Goal: Transaction & Acquisition: Purchase product/service

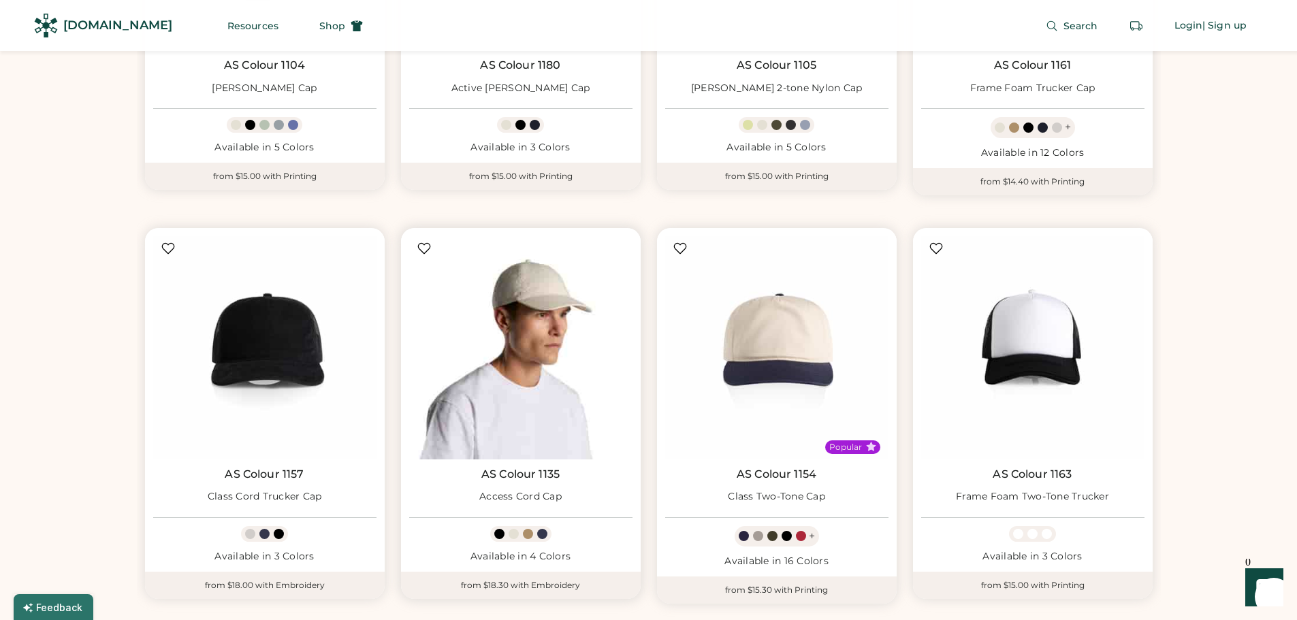
scroll to position [2724, 0]
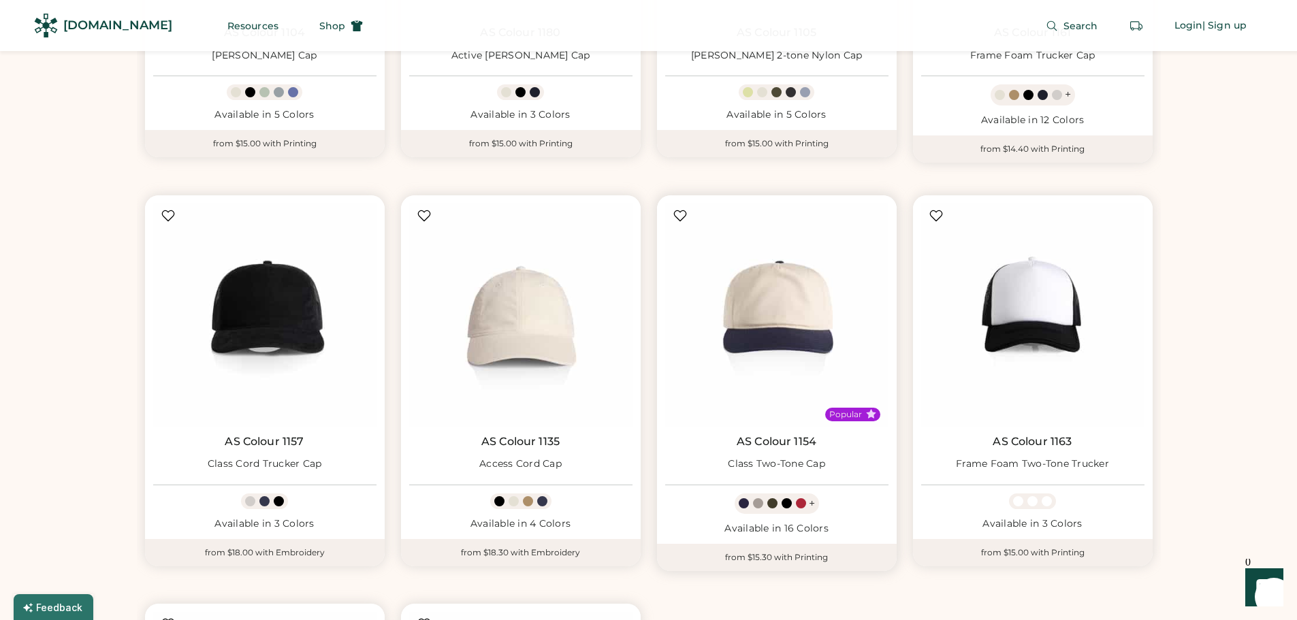
click at [776, 300] on img at bounding box center [776, 315] width 223 height 223
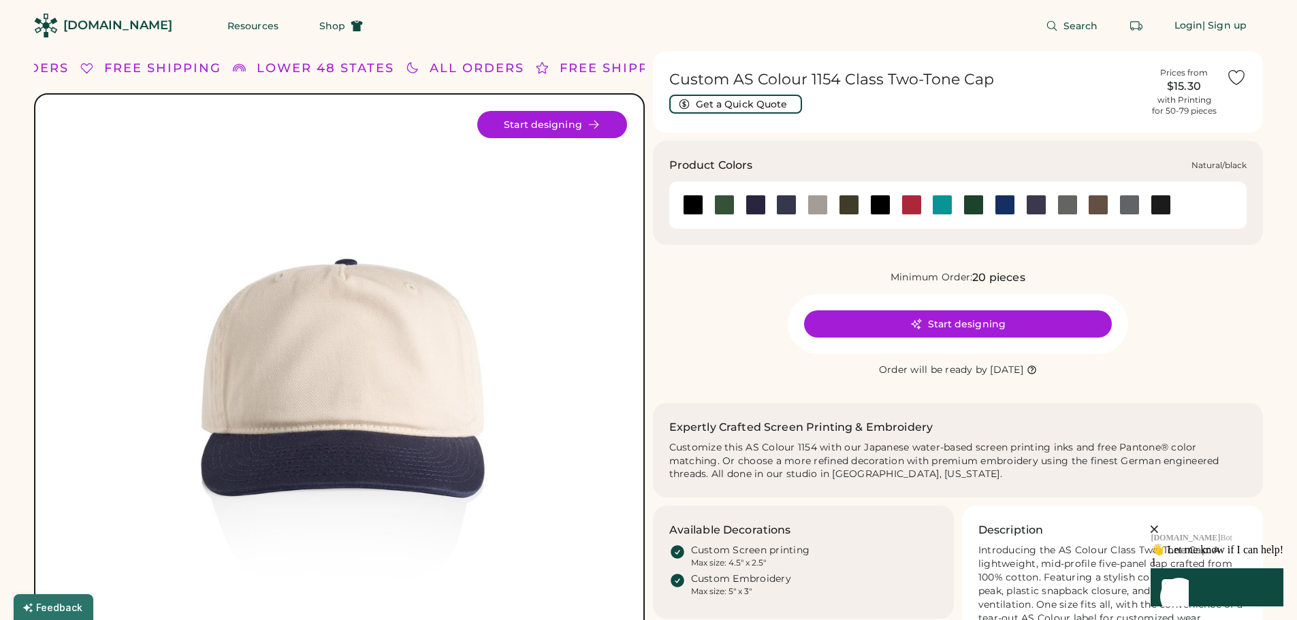
click at [878, 204] on div at bounding box center [880, 205] width 20 height 20
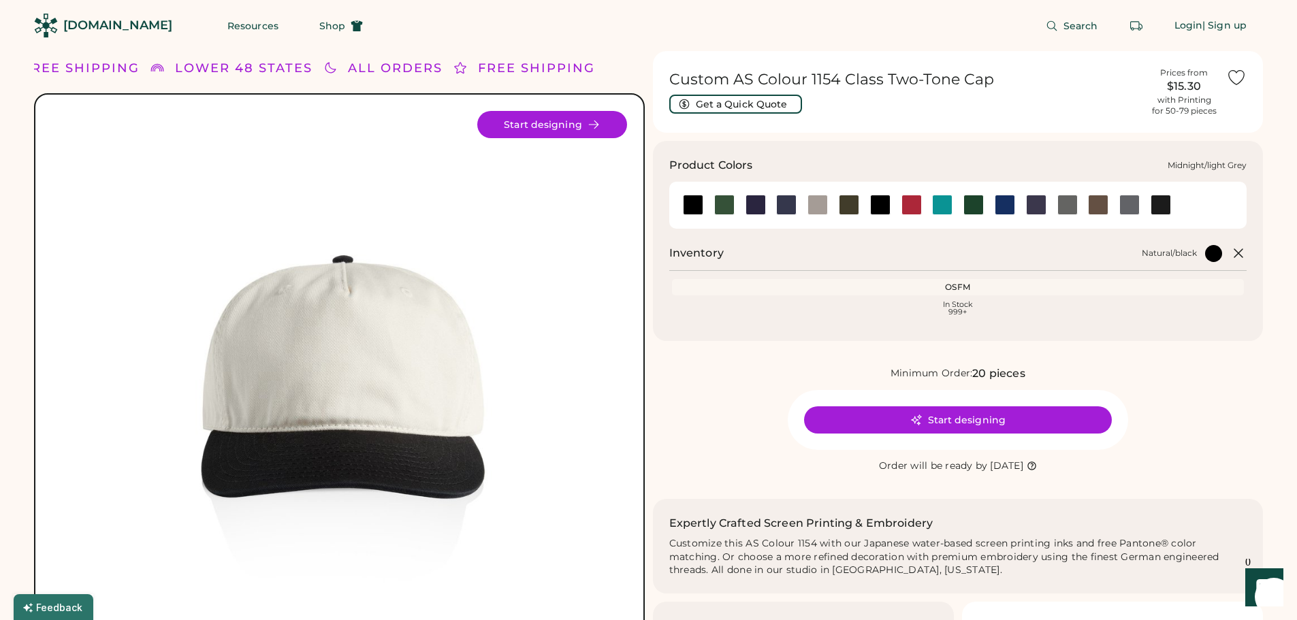
click at [820, 206] on div at bounding box center [818, 205] width 20 height 20
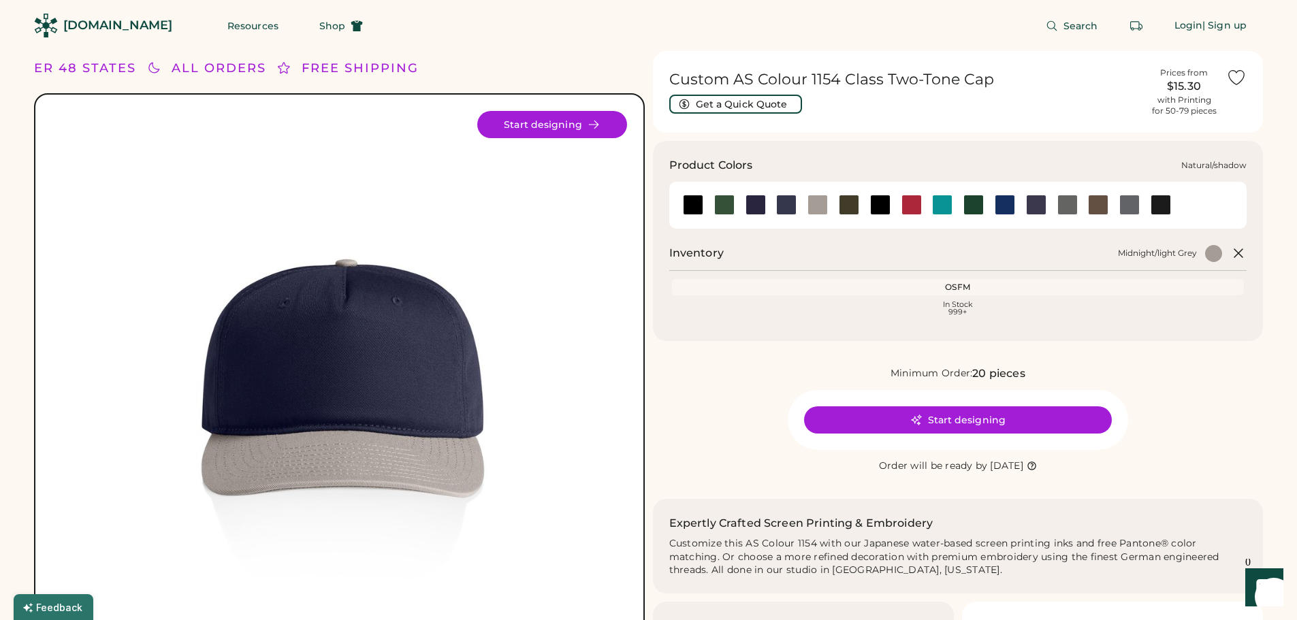
click at [1069, 206] on div at bounding box center [1067, 205] width 20 height 20
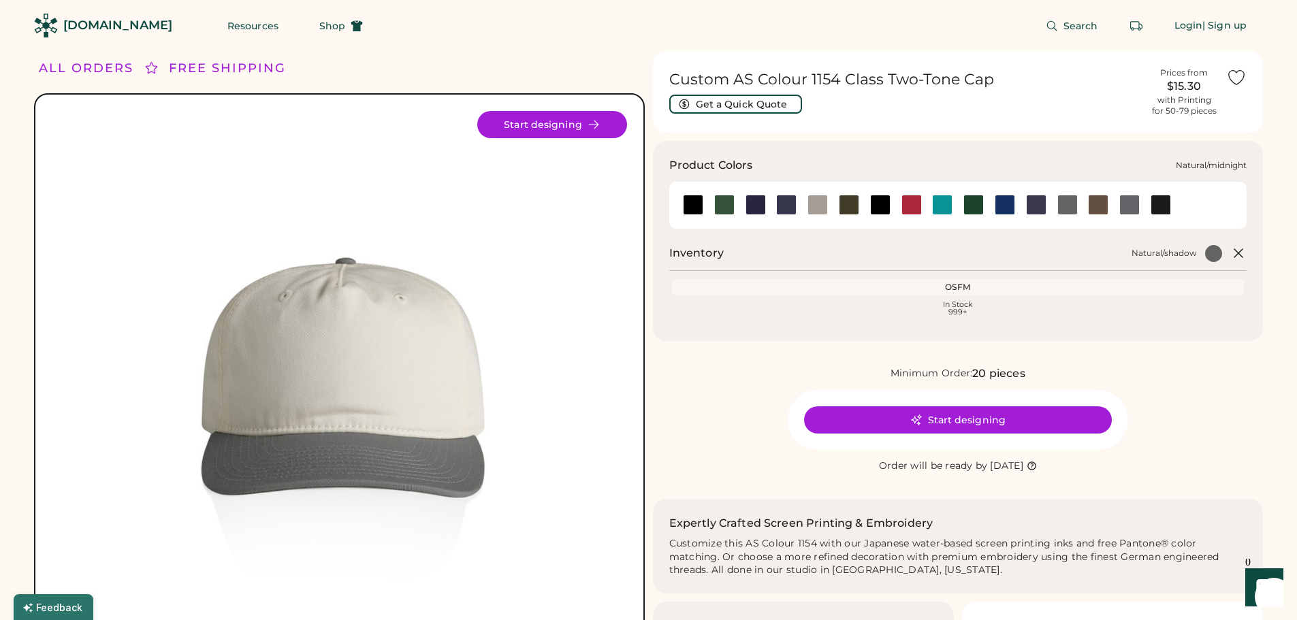
click at [1036, 204] on div at bounding box center [1036, 205] width 20 height 20
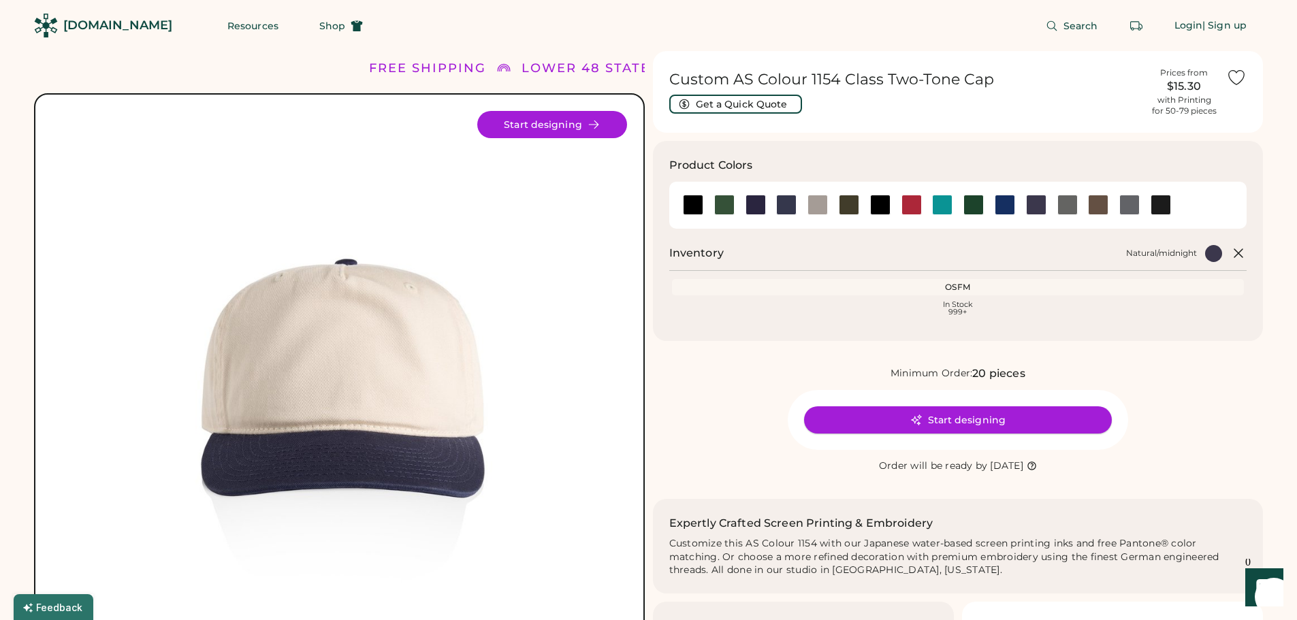
click at [929, 419] on button "Start designing" at bounding box center [958, 420] width 308 height 27
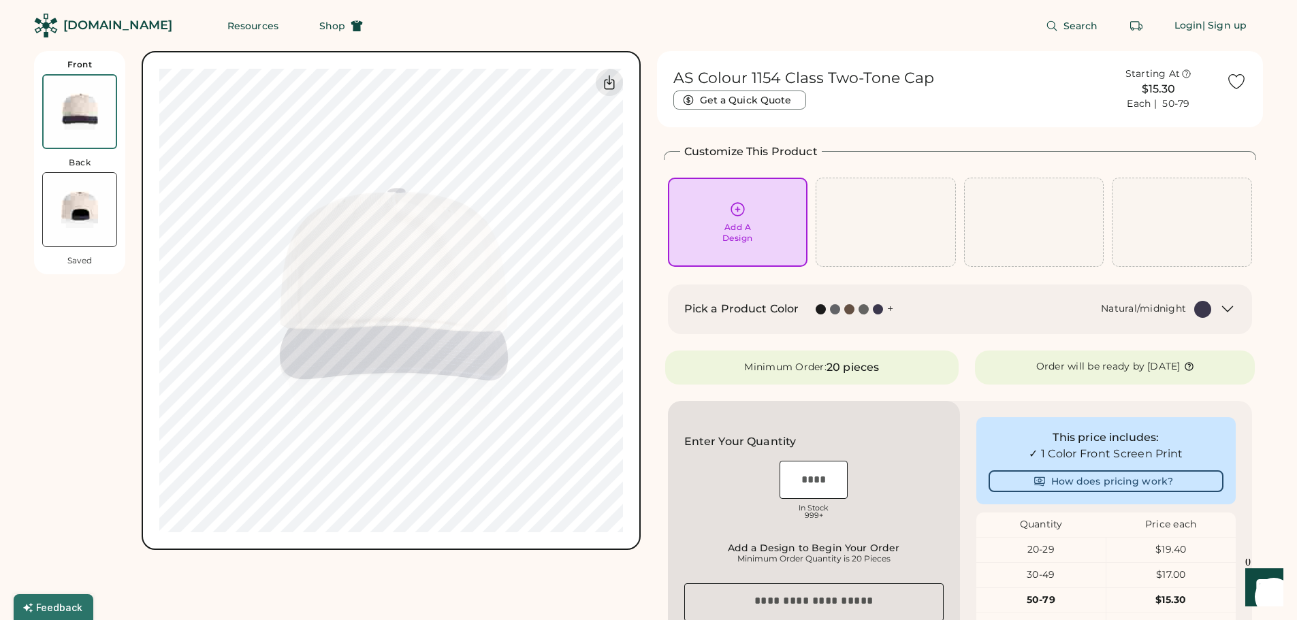
click at [80, 217] on img at bounding box center [80, 210] width 74 height 74
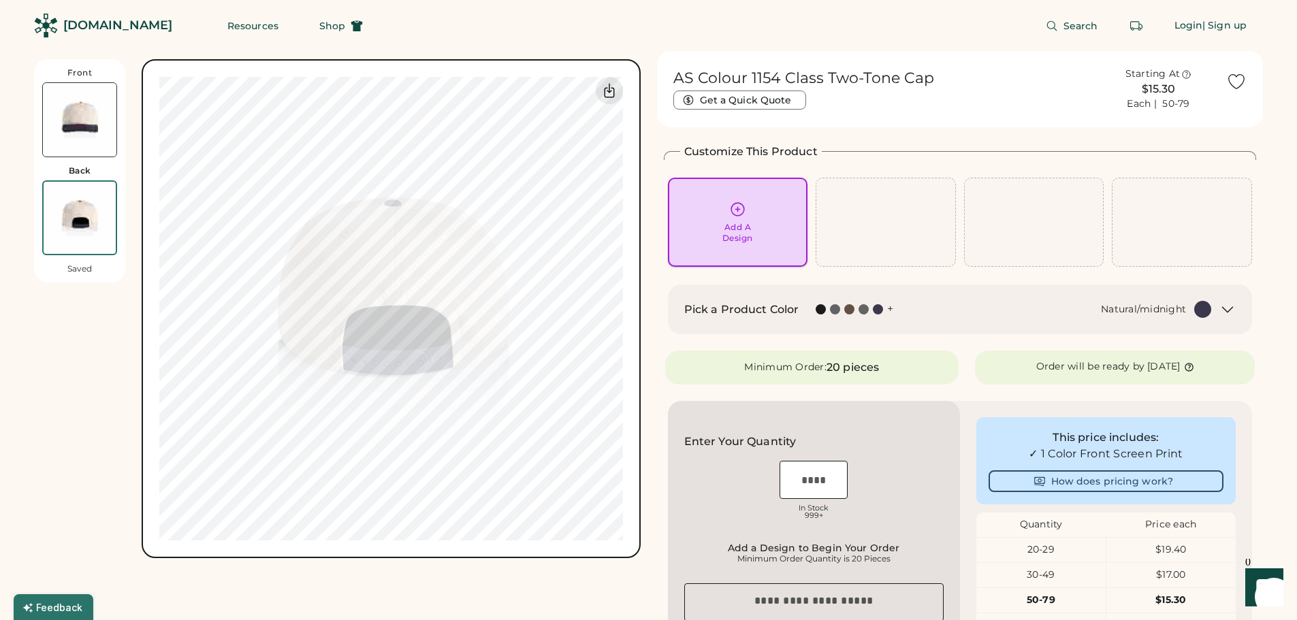
click at [738, 232] on div "Add A Design" at bounding box center [737, 233] width 31 height 22
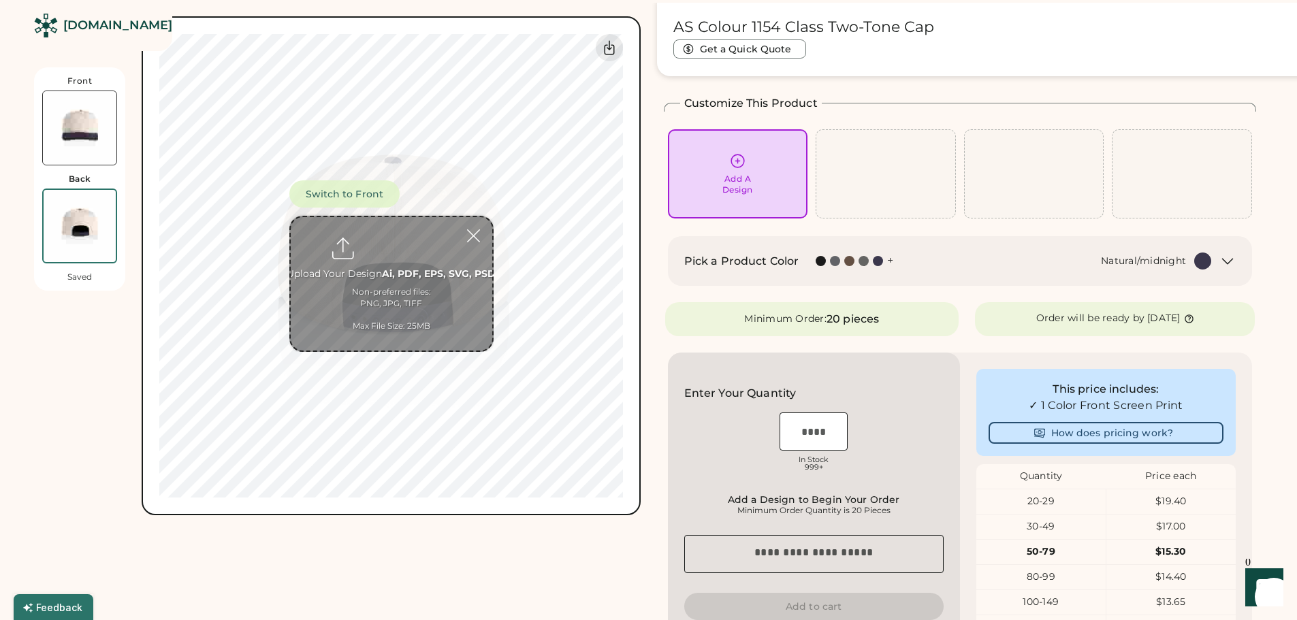
scroll to position [59, 0]
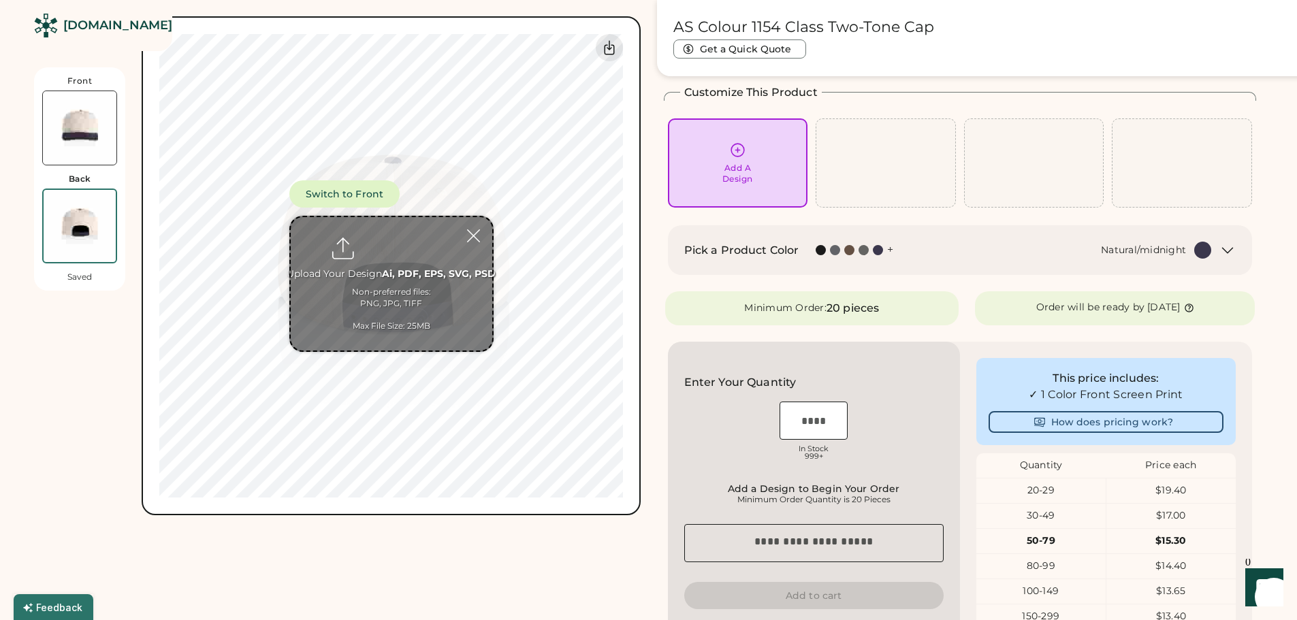
click at [368, 282] on input "file" at bounding box center [392, 283] width 202 height 133
